Goal: Task Accomplishment & Management: Complete application form

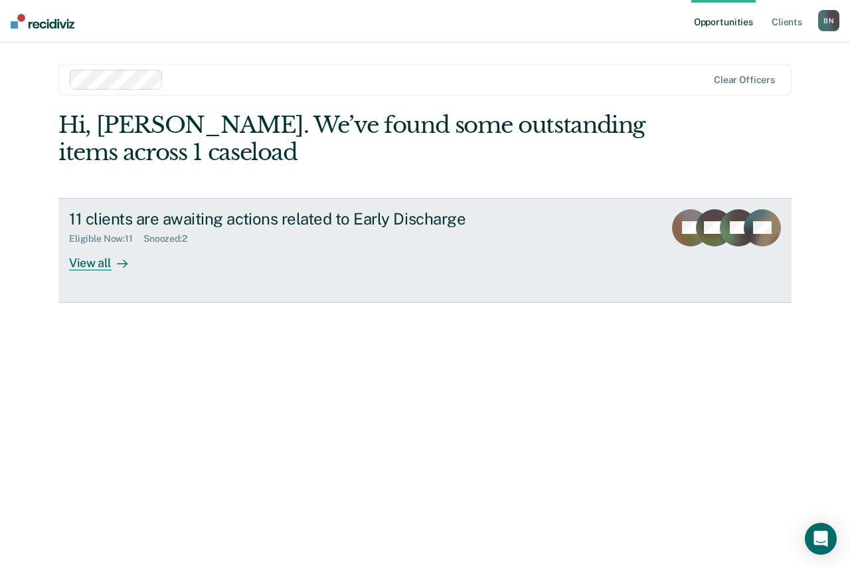
click at [290, 223] on div "11 clients are awaiting actions related to Early Discharge" at bounding box center [302, 218] width 466 height 19
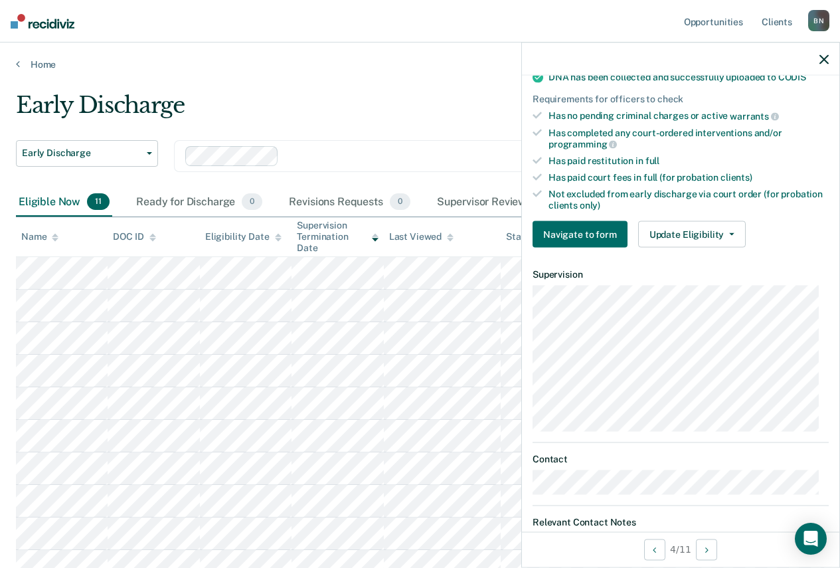
scroll to position [219, 0]
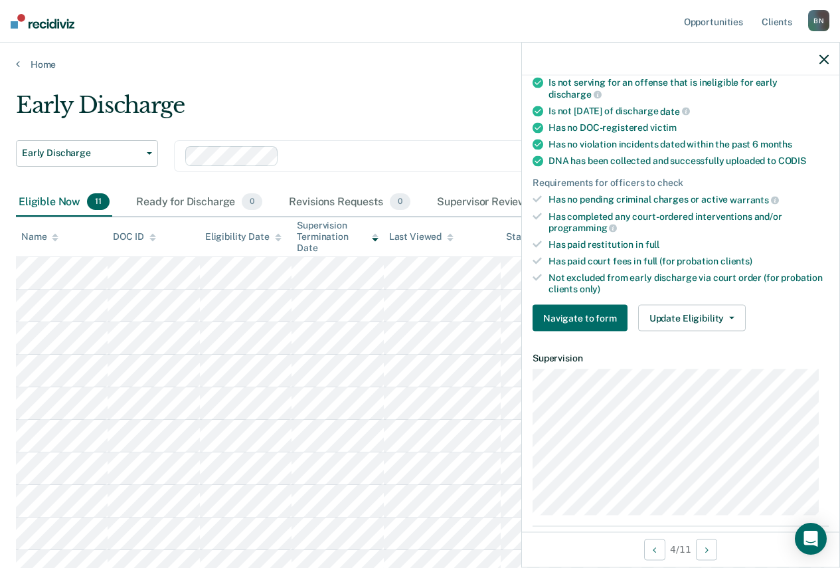
click at [723, 221] on div "Has completed any court-ordered interventions and/or programming" at bounding box center [689, 222] width 280 height 23
click at [642, 285] on div "Not excluded from early discharge via court order (for probation clients only)" at bounding box center [689, 283] width 280 height 23
click at [696, 353] on dt "Supervision" at bounding box center [681, 358] width 296 height 11
click at [719, 318] on button "Update Eligibility" at bounding box center [692, 318] width 108 height 27
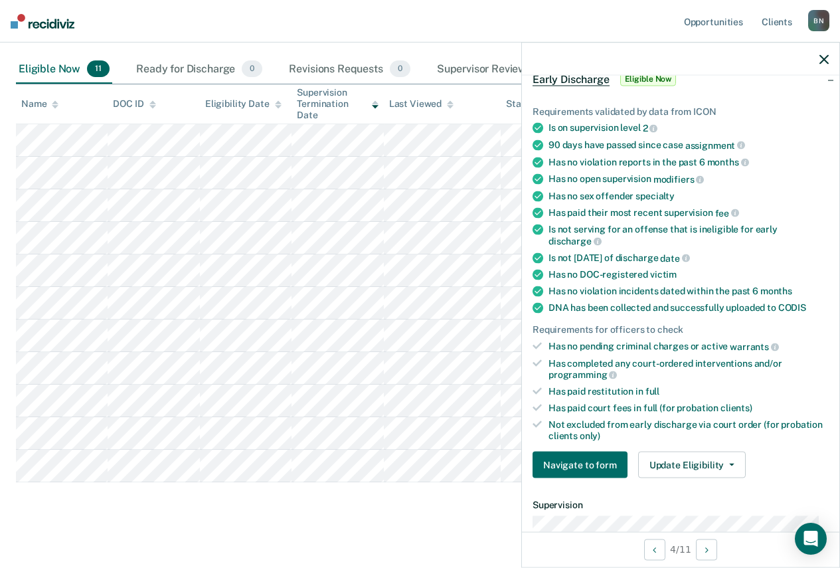
scroll to position [0, 0]
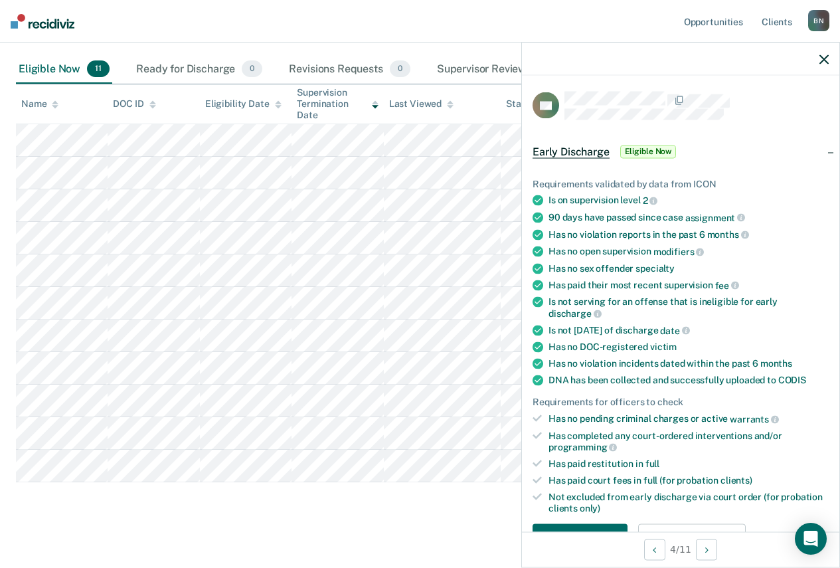
click at [624, 430] on div "Has completed any court-ordered interventions and/or programming" at bounding box center [689, 441] width 280 height 23
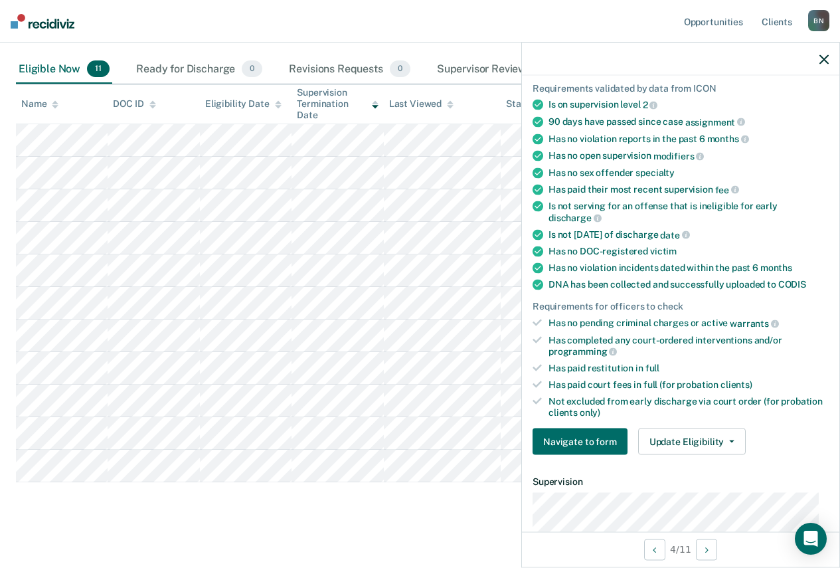
scroll to position [102, 0]
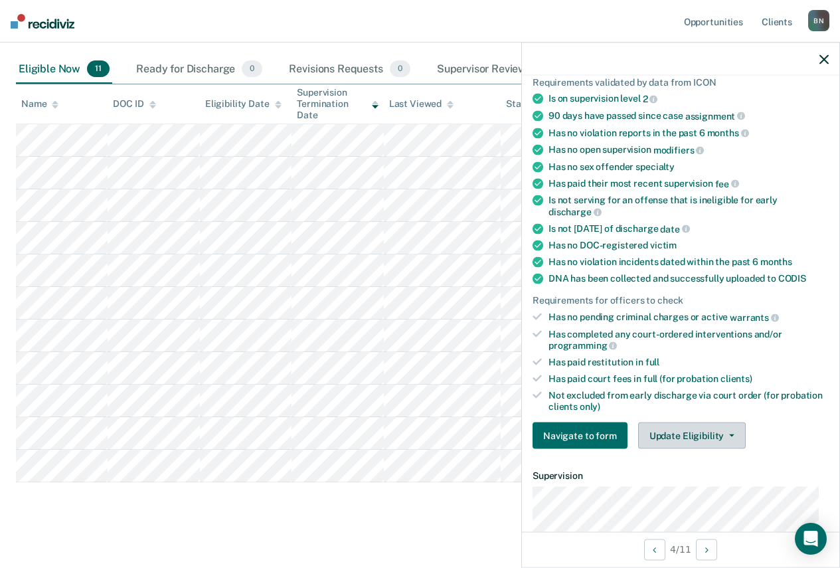
click at [714, 432] on button "Update Eligibility" at bounding box center [692, 436] width 108 height 27
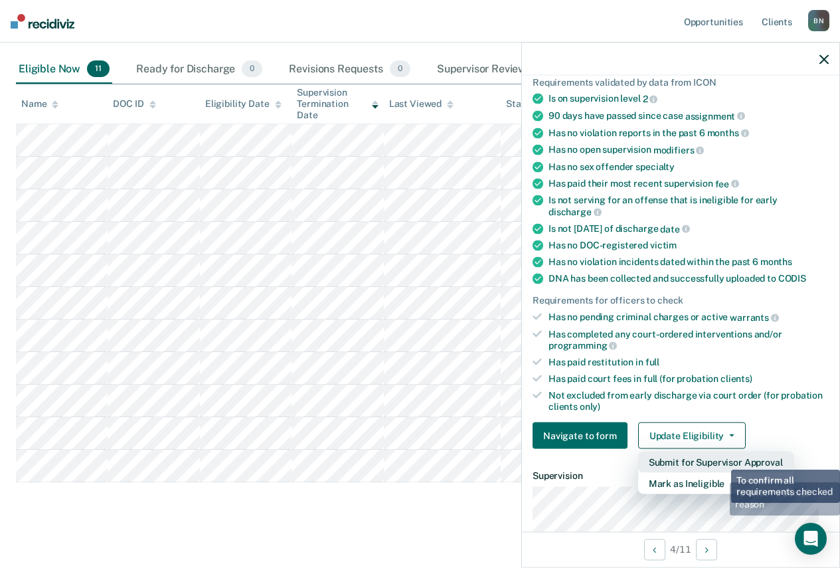
click at [721, 460] on button "Submit for Supervisor Approval" at bounding box center [715, 462] width 155 height 21
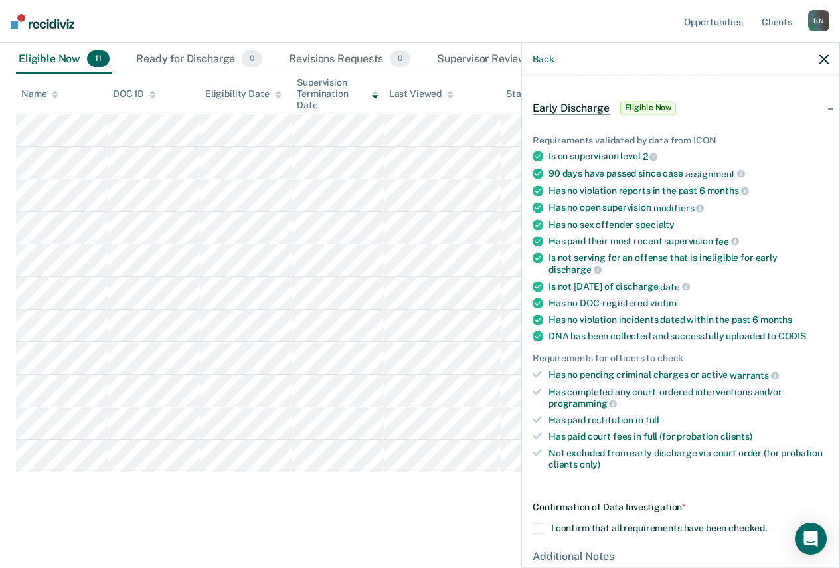
scroll to position [66, 0]
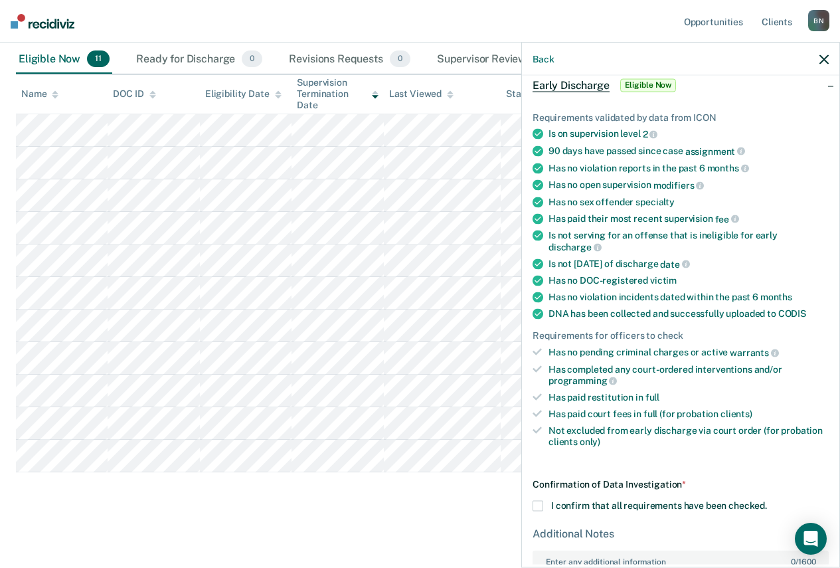
click at [541, 504] on span at bounding box center [538, 506] width 11 height 11
click at [767, 501] on input "I confirm that all requirements have been checked." at bounding box center [767, 501] width 0 height 0
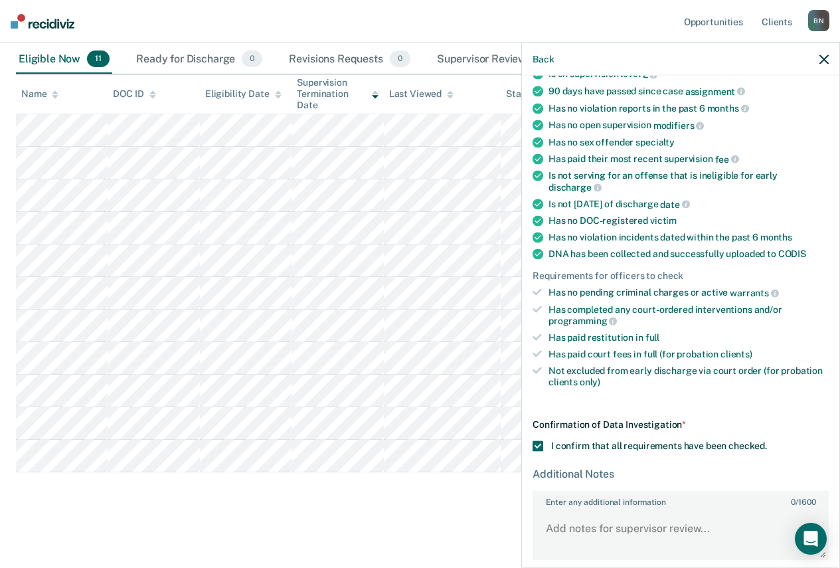
scroll to position [182, 0]
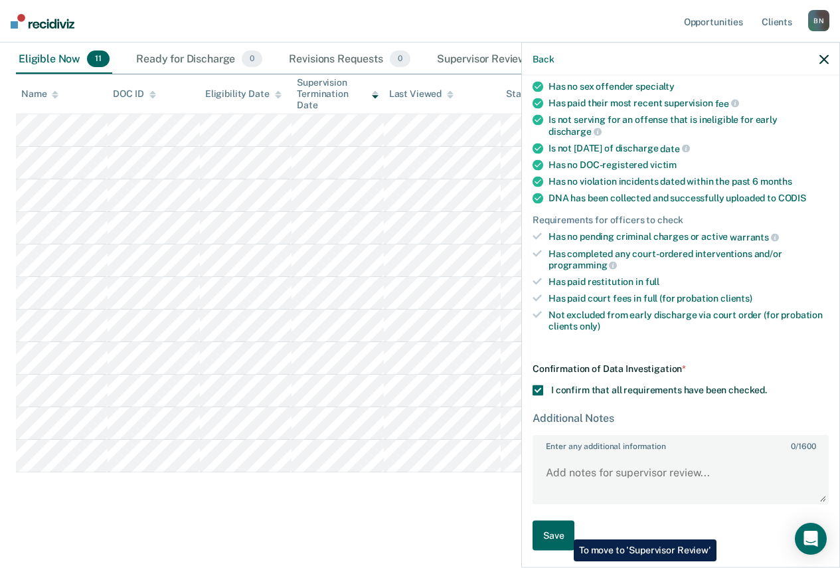
click at [564, 529] on button "Save" at bounding box center [554, 536] width 42 height 30
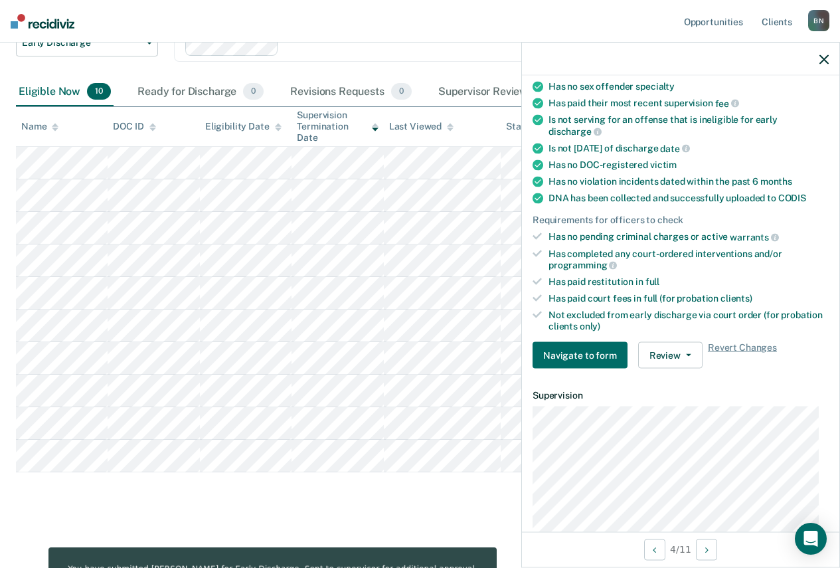
scroll to position [0, 0]
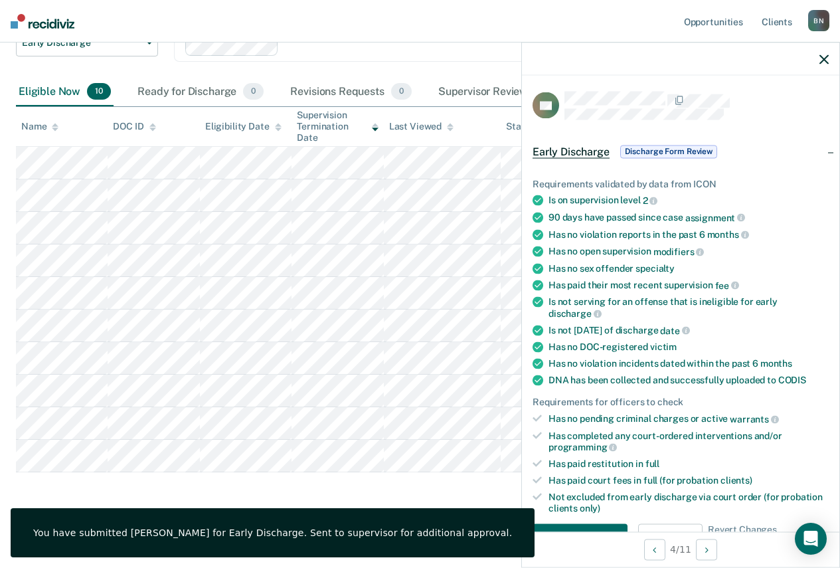
click at [820, 56] on icon "button" at bounding box center [824, 58] width 9 height 9
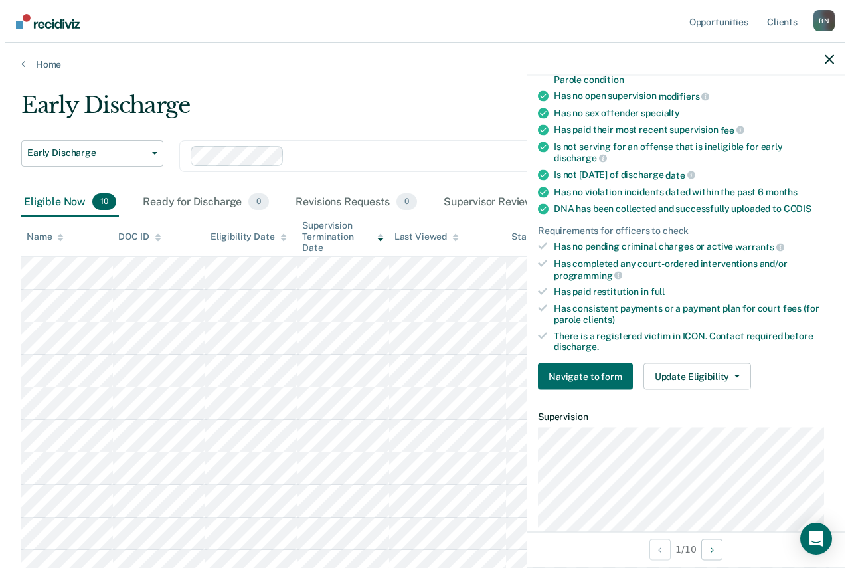
scroll to position [266, 0]
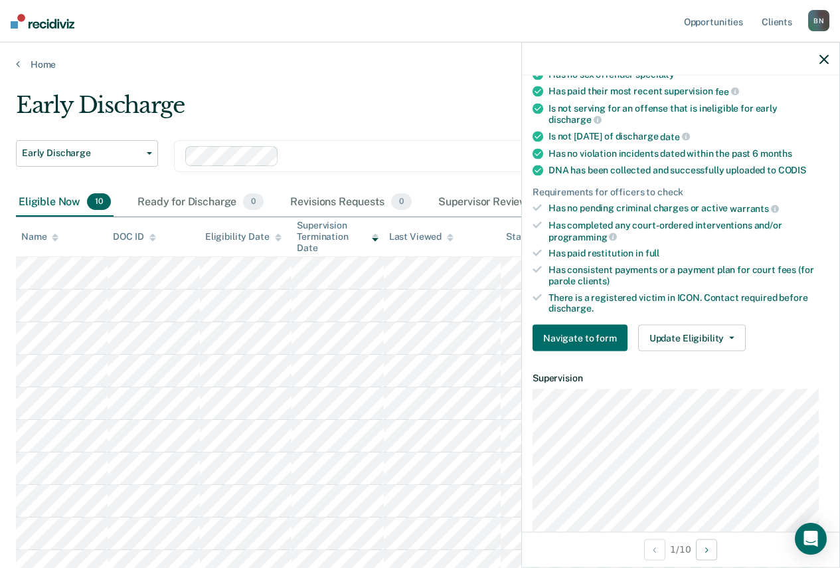
click at [821, 56] on icon "button" at bounding box center [824, 58] width 9 height 9
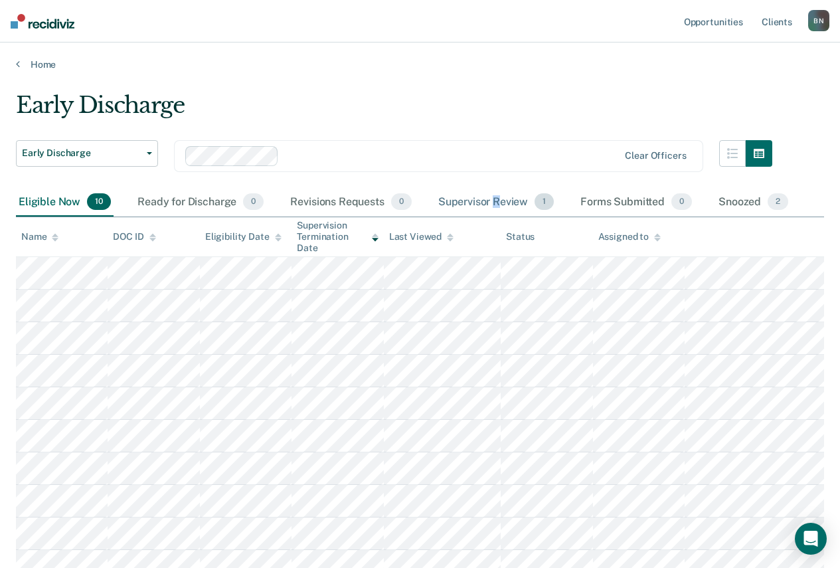
click at [497, 197] on div "Supervisor Review 1" at bounding box center [497, 202] width 122 height 29
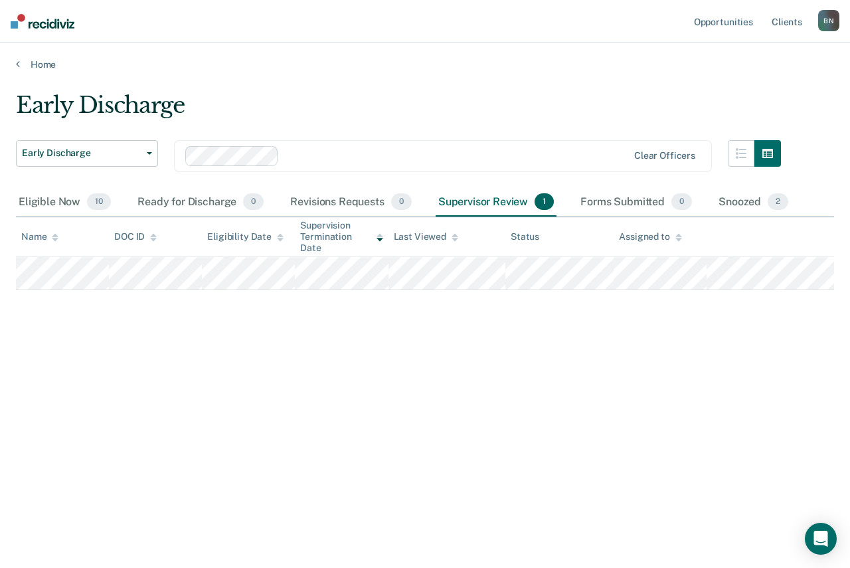
click at [327, 318] on div "Early Discharge Early Discharge Early Discharge Clear officers Eligible Now 10 …" at bounding box center [425, 280] width 818 height 377
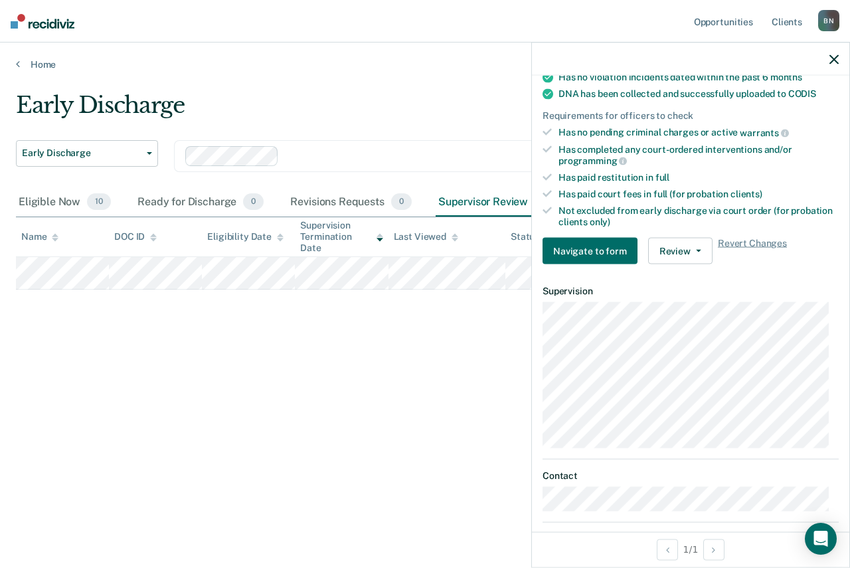
scroll to position [286, 0]
click at [686, 249] on button "Review" at bounding box center [680, 251] width 64 height 27
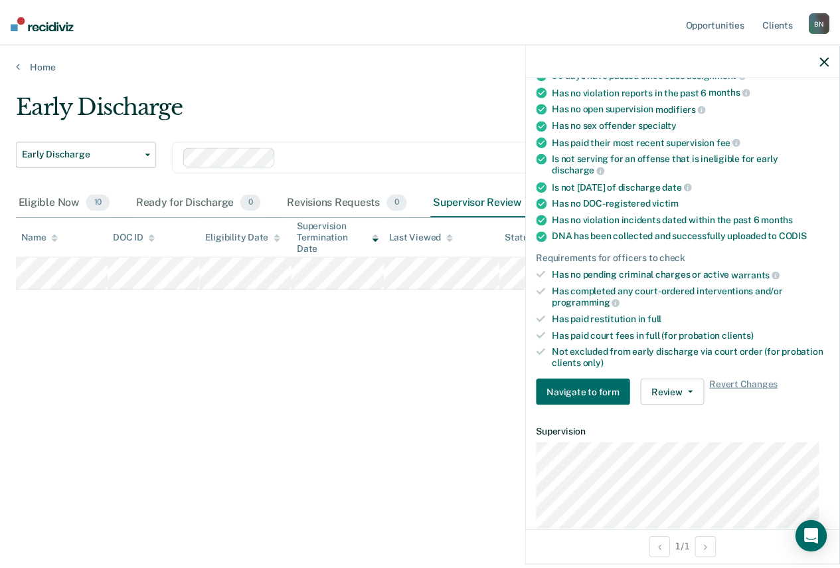
scroll to position [0, 0]
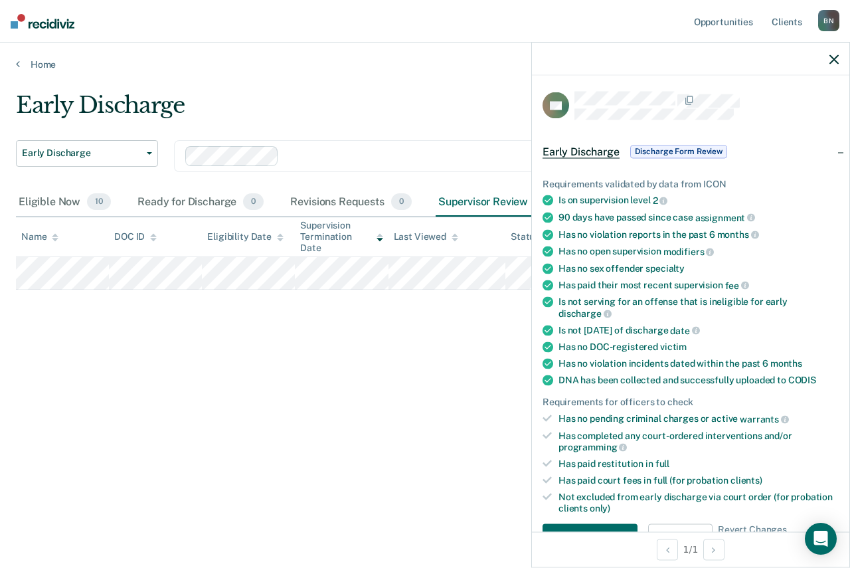
click at [837, 55] on icon "button" at bounding box center [834, 58] width 9 height 9
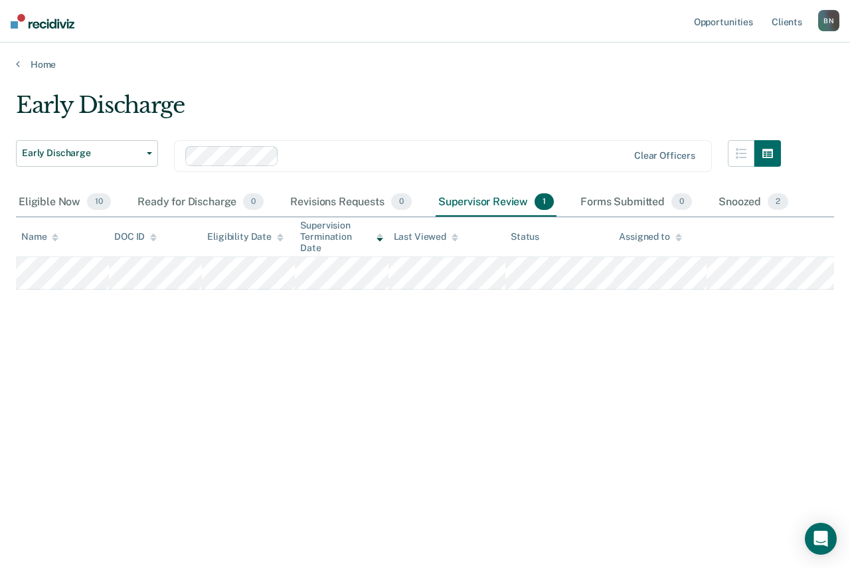
click at [444, 387] on div "Early Discharge Early Discharge Early Discharge Clear officers Eligible Now 10 …" at bounding box center [425, 280] width 818 height 377
click at [750, 203] on div "Snoozed 2" at bounding box center [753, 202] width 75 height 29
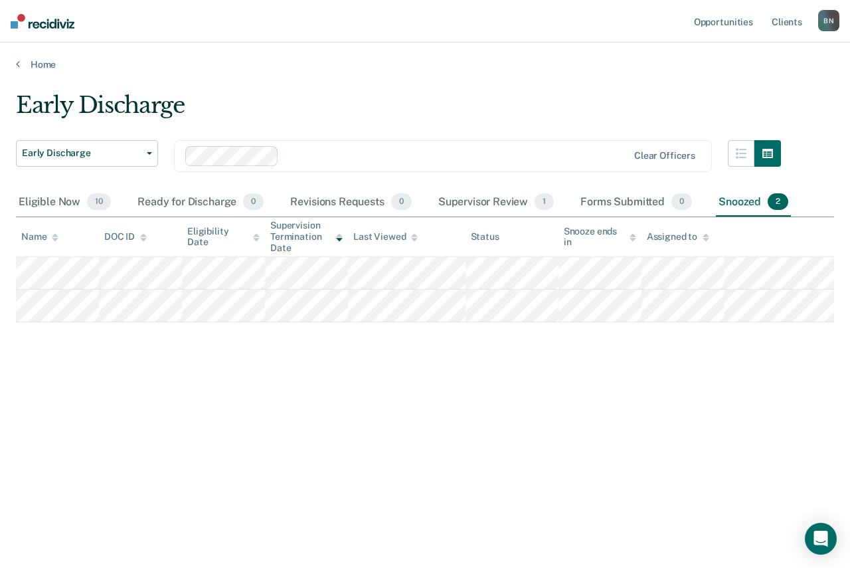
click at [324, 369] on div "Early Discharge Early Discharge Early Discharge Clear officers Eligible Now 10 …" at bounding box center [425, 280] width 818 height 377
click at [159, 196] on div "Ready for Discharge 0" at bounding box center [201, 202] width 132 height 29
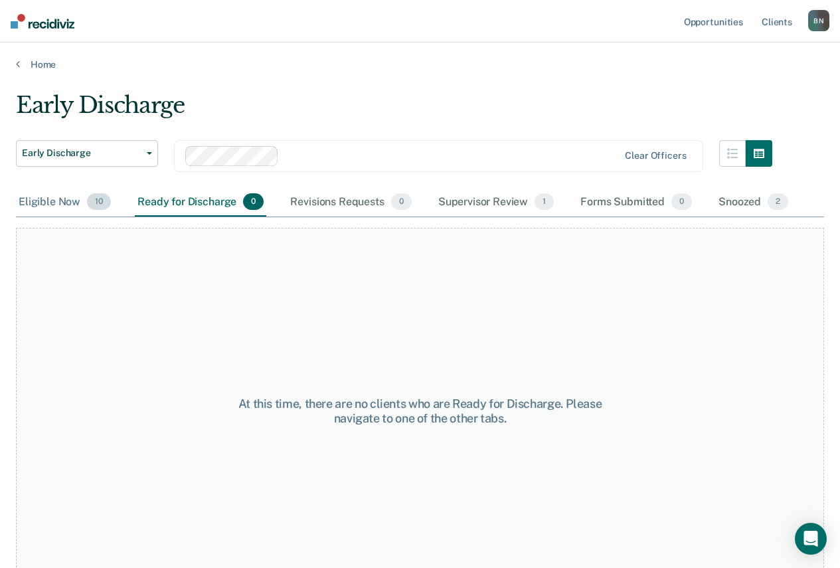
click at [50, 201] on div "Eligible Now 10" at bounding box center [65, 202] width 98 height 29
